Goal: Task Accomplishment & Management: Manage account settings

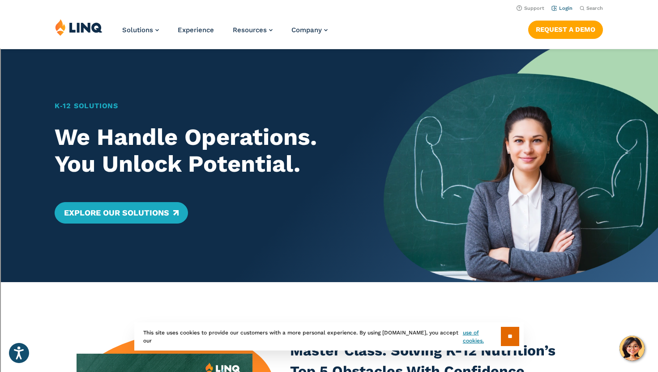
click at [567, 9] on link "Login" at bounding box center [561, 8] width 21 height 6
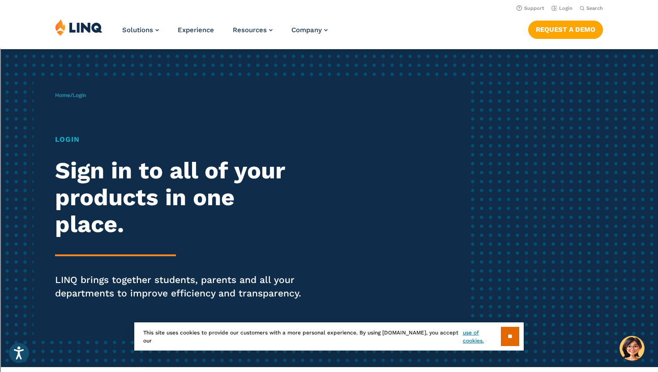
click at [69, 141] on h1 "Login" at bounding box center [181, 139] width 253 height 11
click at [70, 148] on div "Login Sign in to all of your products in one place. LINQ brings together studen…" at bounding box center [181, 229] width 253 height 191
click at [67, 141] on h1 "Login" at bounding box center [181, 139] width 253 height 11
